Goal: Complete application form: Complete application form

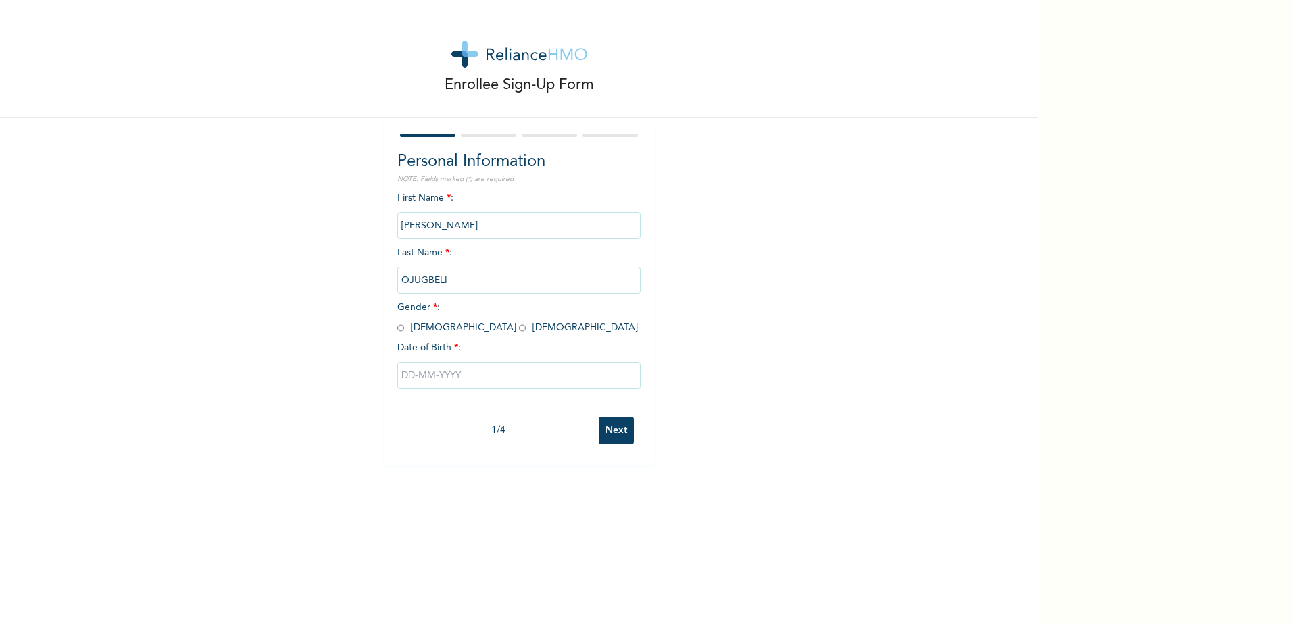
click at [397, 329] on input "radio" at bounding box center [400, 328] width 7 height 13
radio input "true"
click at [421, 376] on input "text" at bounding box center [518, 375] width 243 height 27
select select "7"
click at [568, 426] on select "2025 2024 2023 2022 2021 2020 2019 2018 2017 2016 2015 2014 2013 2012 2011 2010…" at bounding box center [558, 429] width 47 height 27
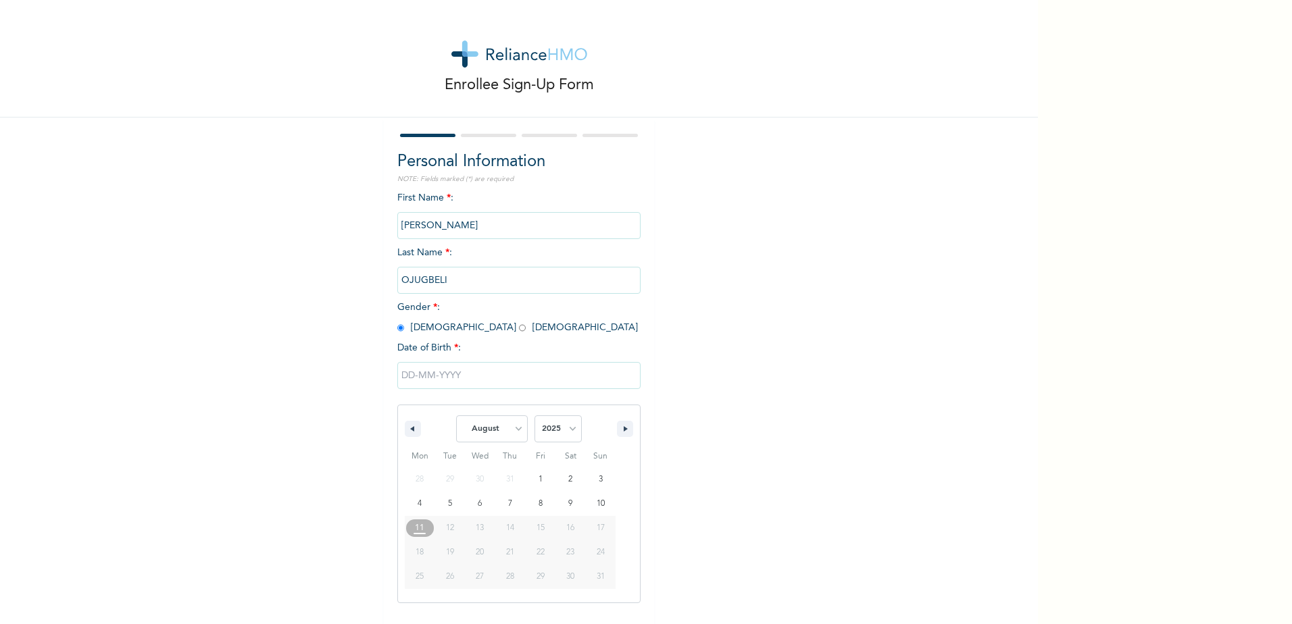
select select "1973"
click at [535, 416] on select "2025 2024 2023 2022 2021 2020 2019 2018 2017 2016 2015 2014 2013 2012 2011 2010…" at bounding box center [558, 429] width 47 height 27
click at [514, 430] on select "January February March April May June July August September October November De…" at bounding box center [492, 429] width 72 height 27
select select "5"
click at [456, 416] on select "January February March April May June July August September October November De…" at bounding box center [492, 429] width 72 height 27
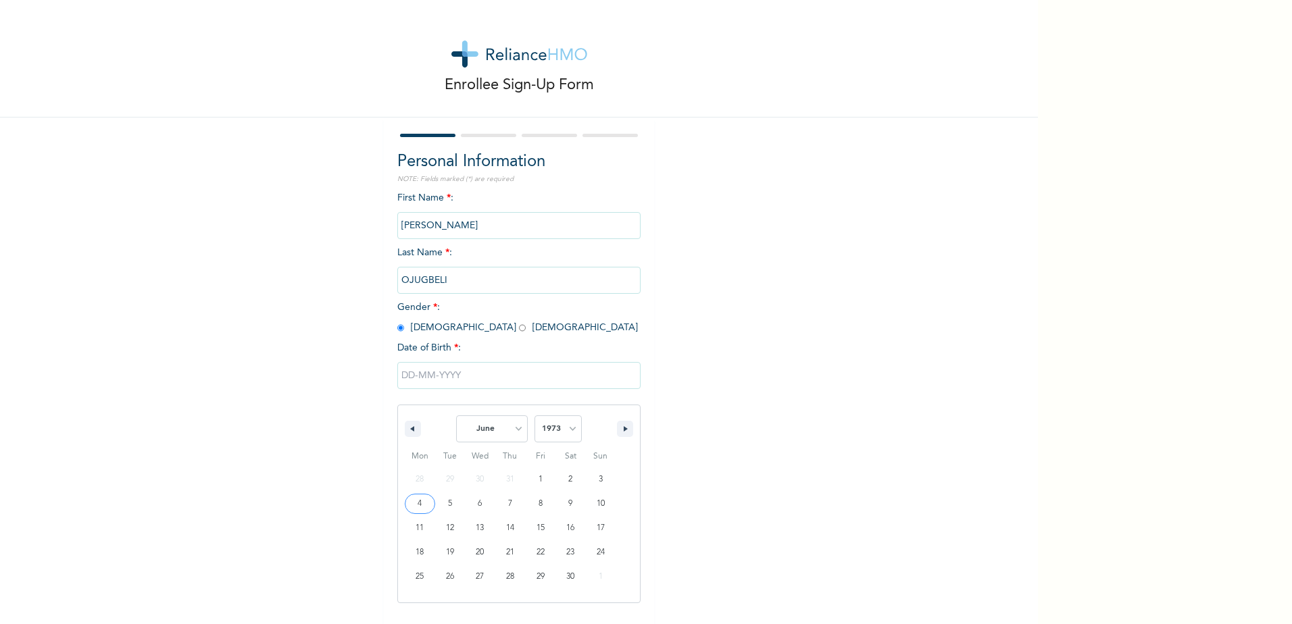
type input "[DATE]"
click at [618, 431] on input "Next" at bounding box center [616, 431] width 35 height 28
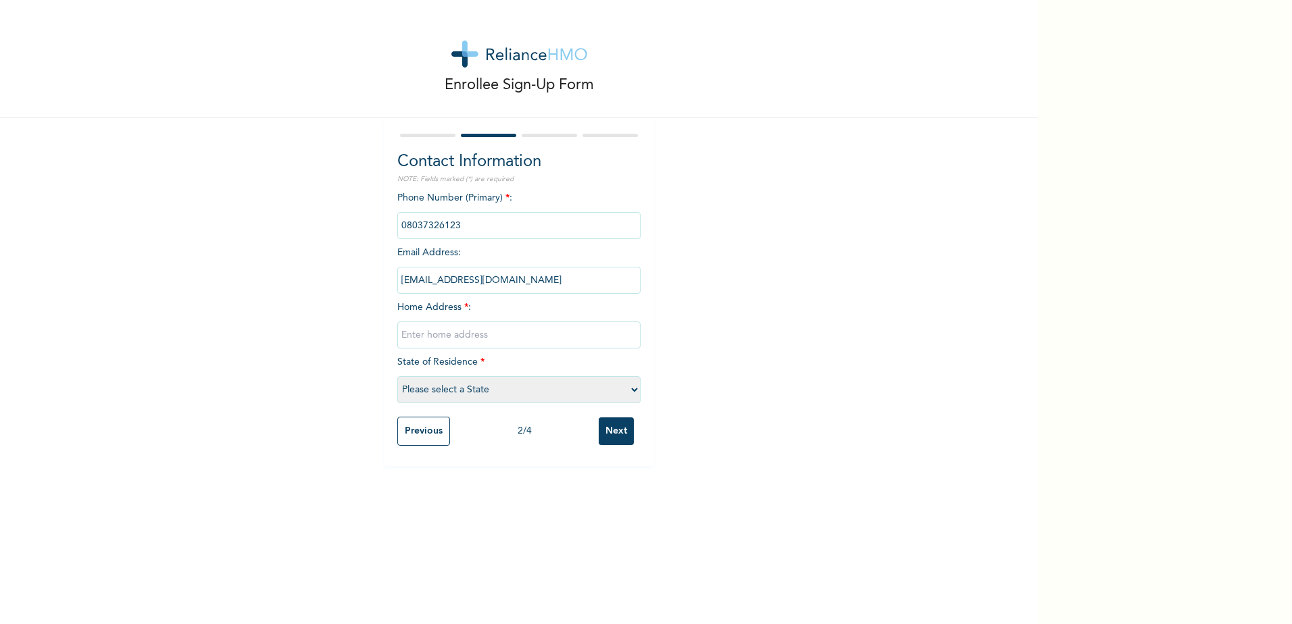
click at [428, 333] on input "text" at bounding box center [518, 335] width 243 height 27
click at [451, 334] on input "text" at bounding box center [518, 335] width 243 height 27
type input "CLOSE [STREET_ADDRESS] OFF [PERSON_NAME][GEOGRAPHIC_DATA]"
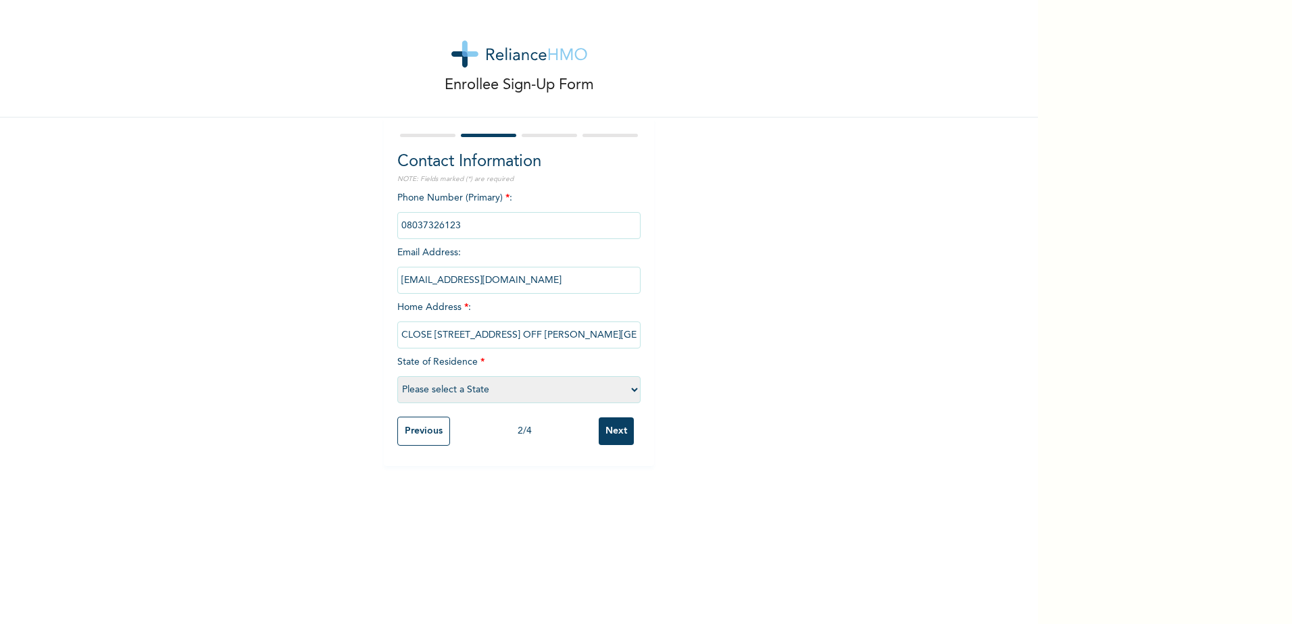
click at [632, 386] on select "Please select a State [PERSON_NAME] (FCT) [PERSON_NAME] Ibom [GEOGRAPHIC_DATA] …" at bounding box center [518, 389] width 243 height 27
select select "33"
click at [397, 376] on select "Please select a State [PERSON_NAME] (FCT) [PERSON_NAME] Ibom [GEOGRAPHIC_DATA] …" at bounding box center [518, 389] width 243 height 27
click at [489, 230] on input "phone" at bounding box center [518, 225] width 243 height 27
click at [453, 222] on input "phone" at bounding box center [518, 225] width 243 height 27
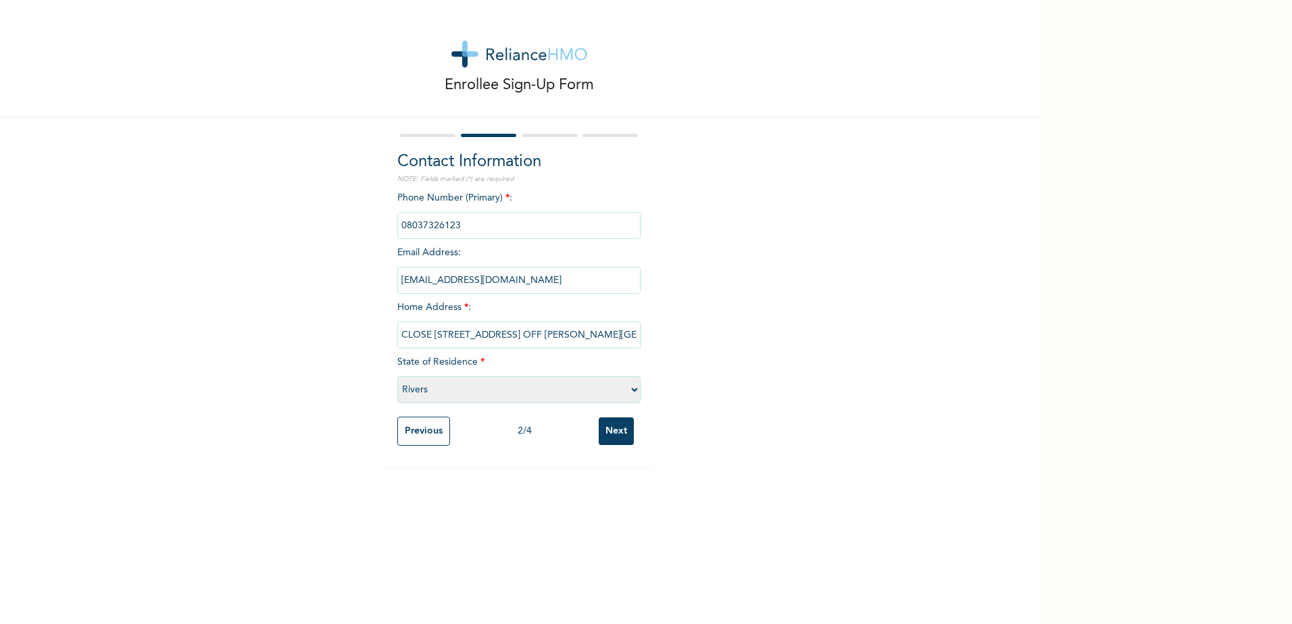
drag, startPoint x: 453, startPoint y: 222, endPoint x: 439, endPoint y: 225, distance: 14.4
click at [439, 225] on input "phone" at bounding box center [518, 225] width 243 height 27
click at [726, 226] on div "Enrollee Sign-Up Form Contact Information NOTE: Fields marked (*) are required …" at bounding box center [519, 233] width 1038 height 466
click at [610, 429] on input "Next" at bounding box center [616, 432] width 35 height 28
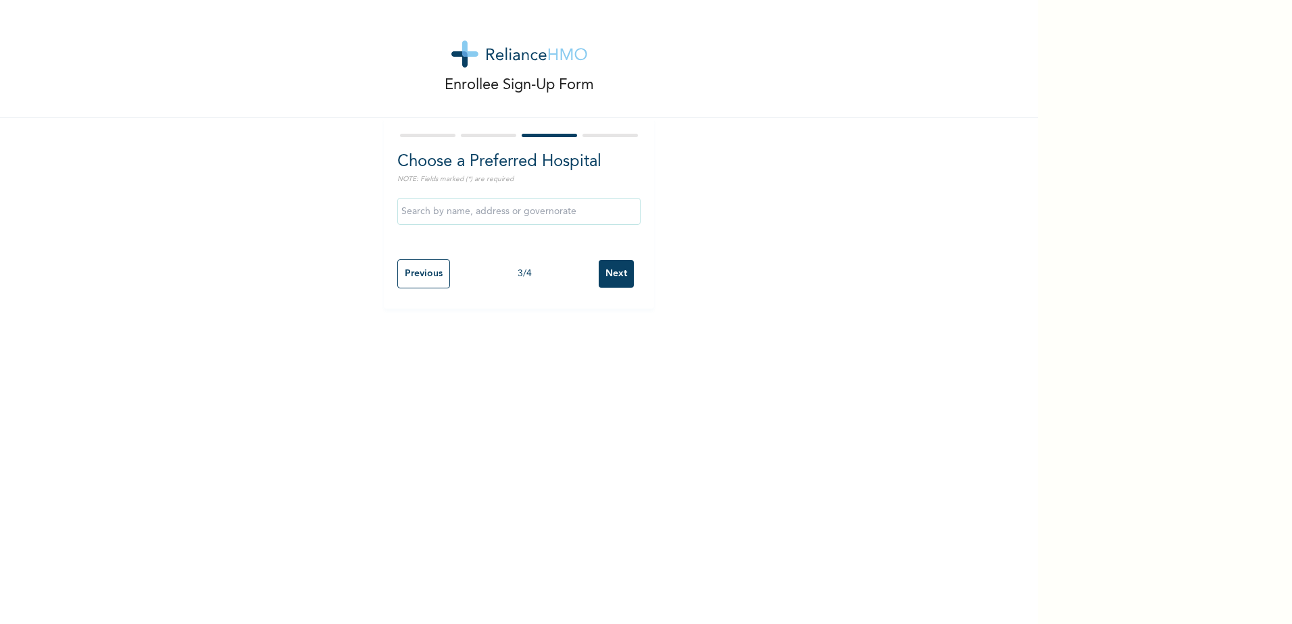
click at [476, 214] on input "text" at bounding box center [518, 211] width 243 height 27
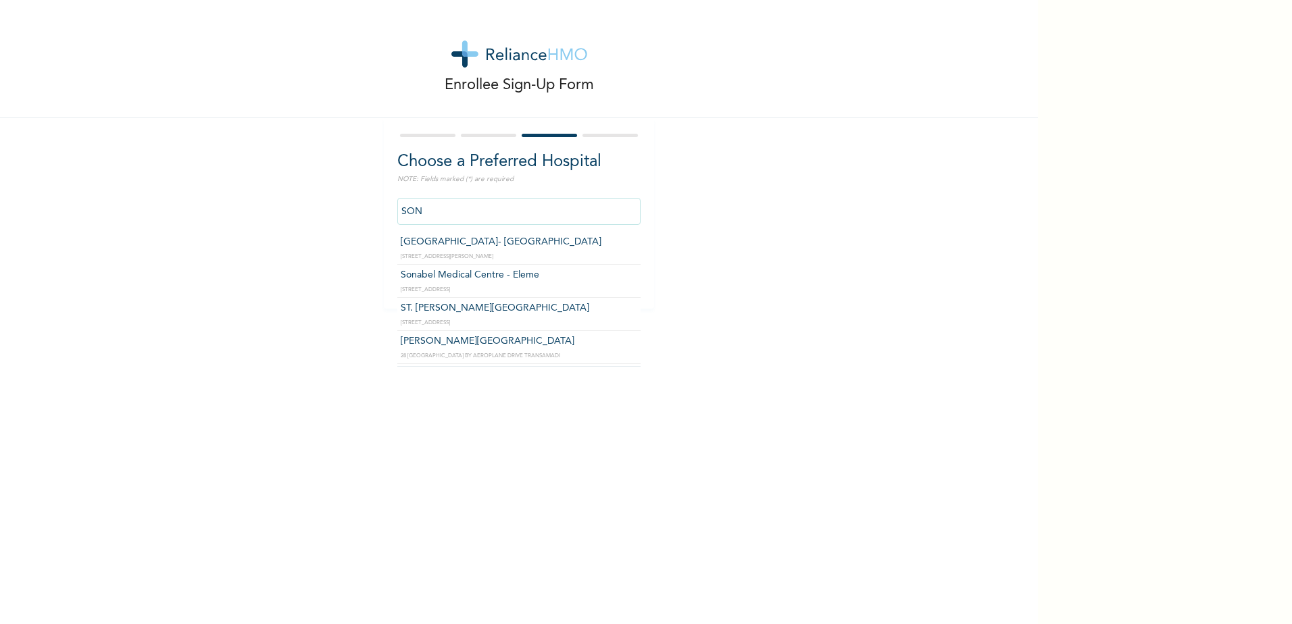
type input "[GEOGRAPHIC_DATA]- [GEOGRAPHIC_DATA]"
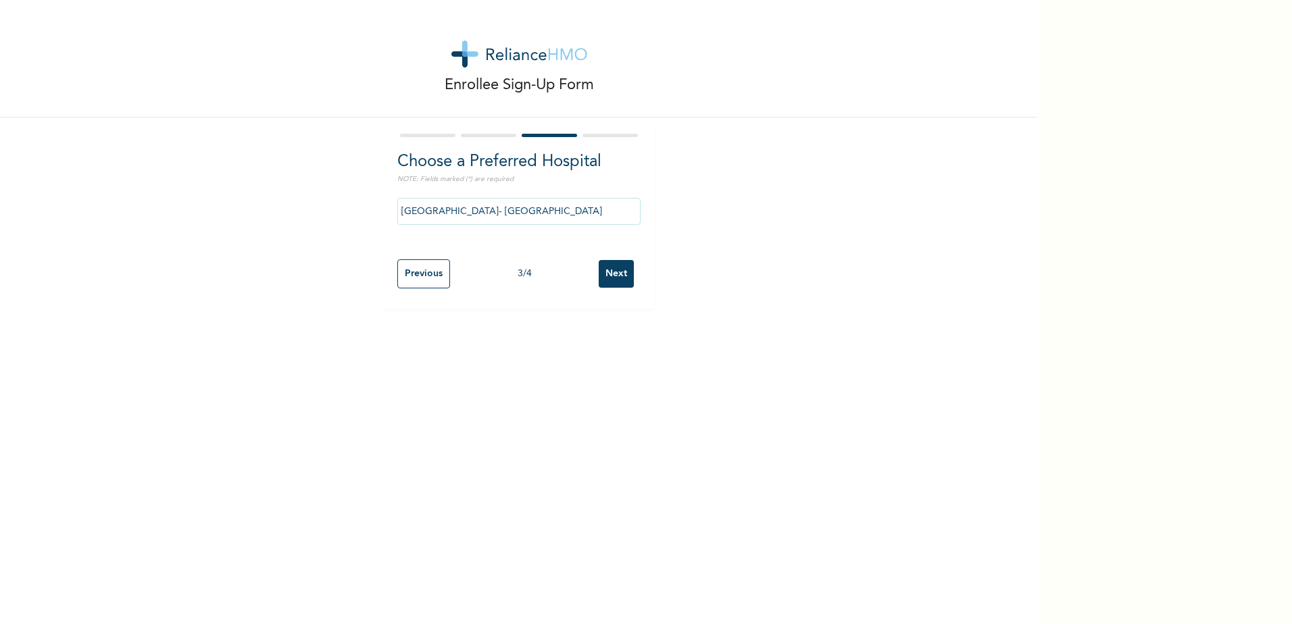
click at [616, 277] on input "Next" at bounding box center [616, 274] width 35 height 28
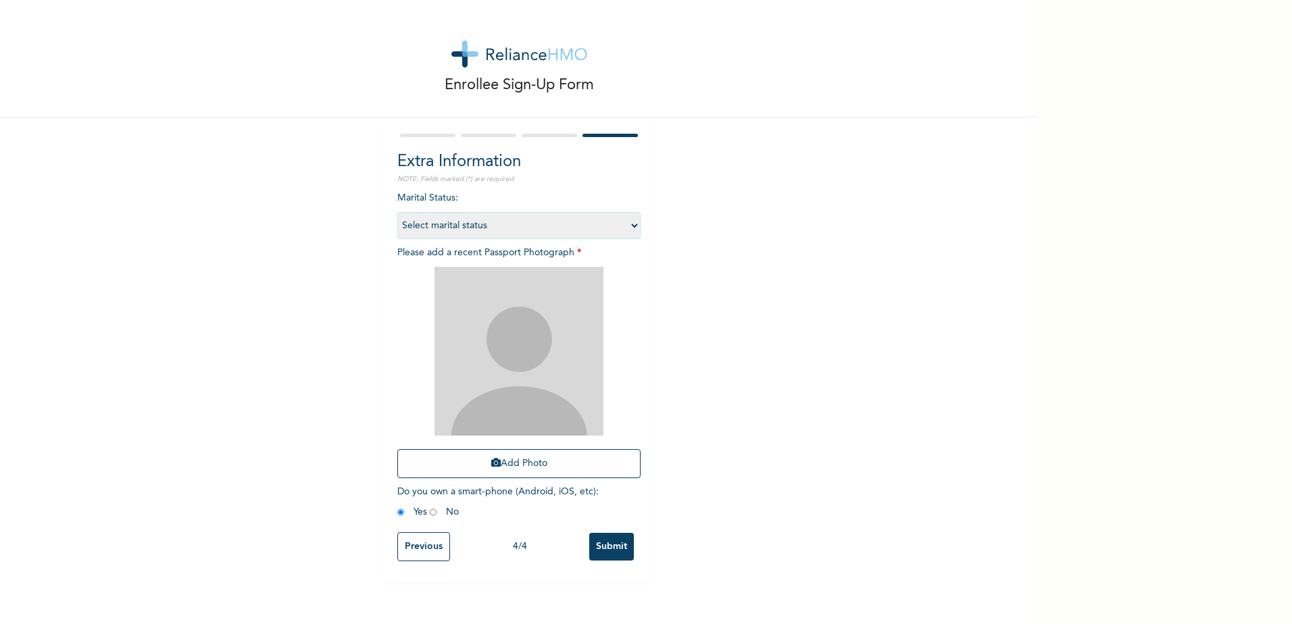
click at [630, 224] on select "Select marital status [DEMOGRAPHIC_DATA] Married [DEMOGRAPHIC_DATA] Widow/[DEMO…" at bounding box center [518, 225] width 243 height 27
select select "4"
click at [397, 212] on select "Select marital status [DEMOGRAPHIC_DATA] Married [DEMOGRAPHIC_DATA] Widow/[DEMO…" at bounding box center [518, 225] width 243 height 27
click at [430, 512] on input "radio" at bounding box center [433, 512] width 7 height 13
radio input "true"
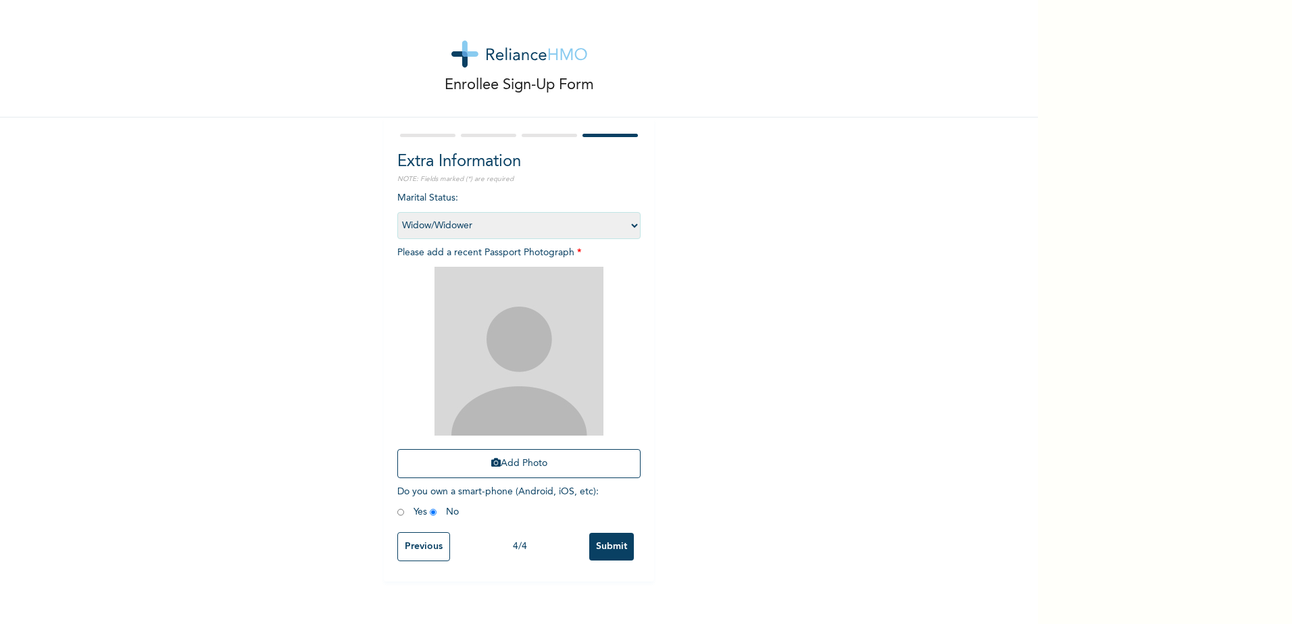
click at [397, 513] on input "radio" at bounding box center [400, 512] width 7 height 13
radio input "true"
